Goal: Entertainment & Leisure: Consume media (video, audio)

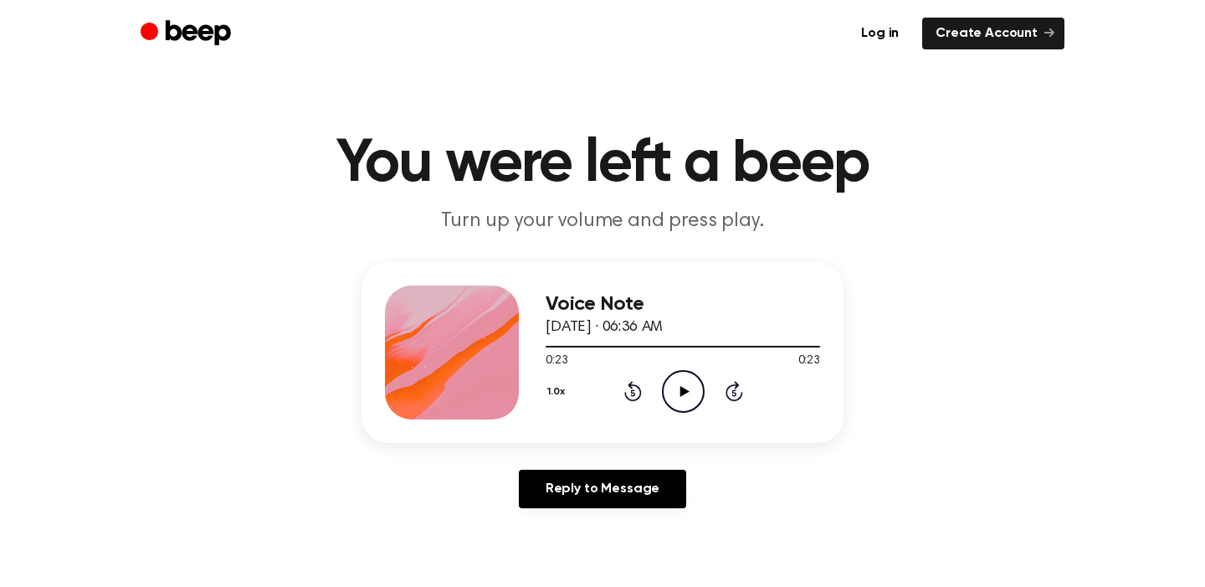
click at [697, 395] on icon "Play Audio" at bounding box center [683, 391] width 43 height 43
click at [547, 346] on div at bounding box center [683, 347] width 274 height 2
click at [677, 388] on icon "Play Audio" at bounding box center [683, 391] width 43 height 43
click at [685, 403] on icon "Play Audio" at bounding box center [683, 391] width 43 height 43
